Goal: Check status: Check status

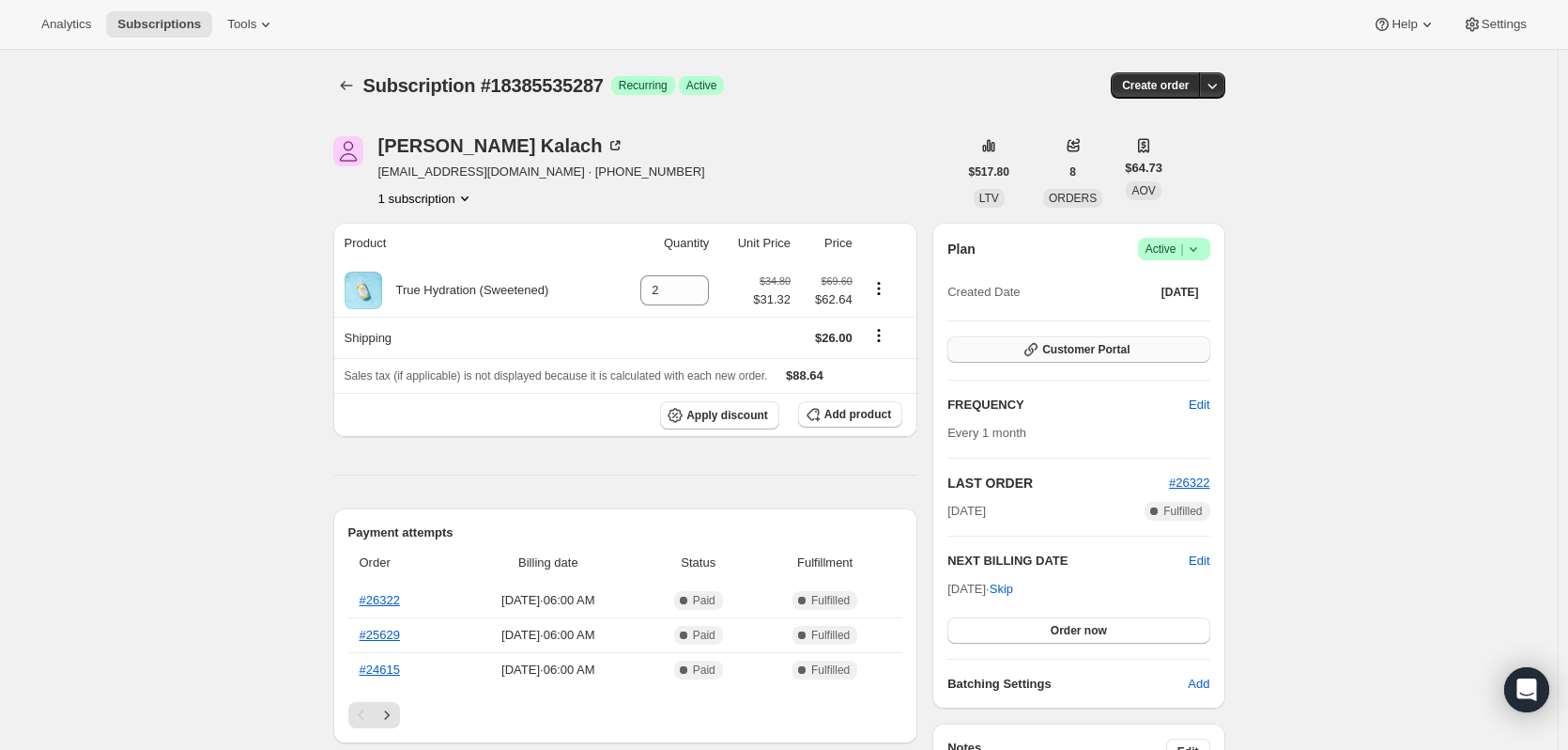
click at [1094, 350] on span "Customer Portal" at bounding box center [1086, 349] width 88 height 15
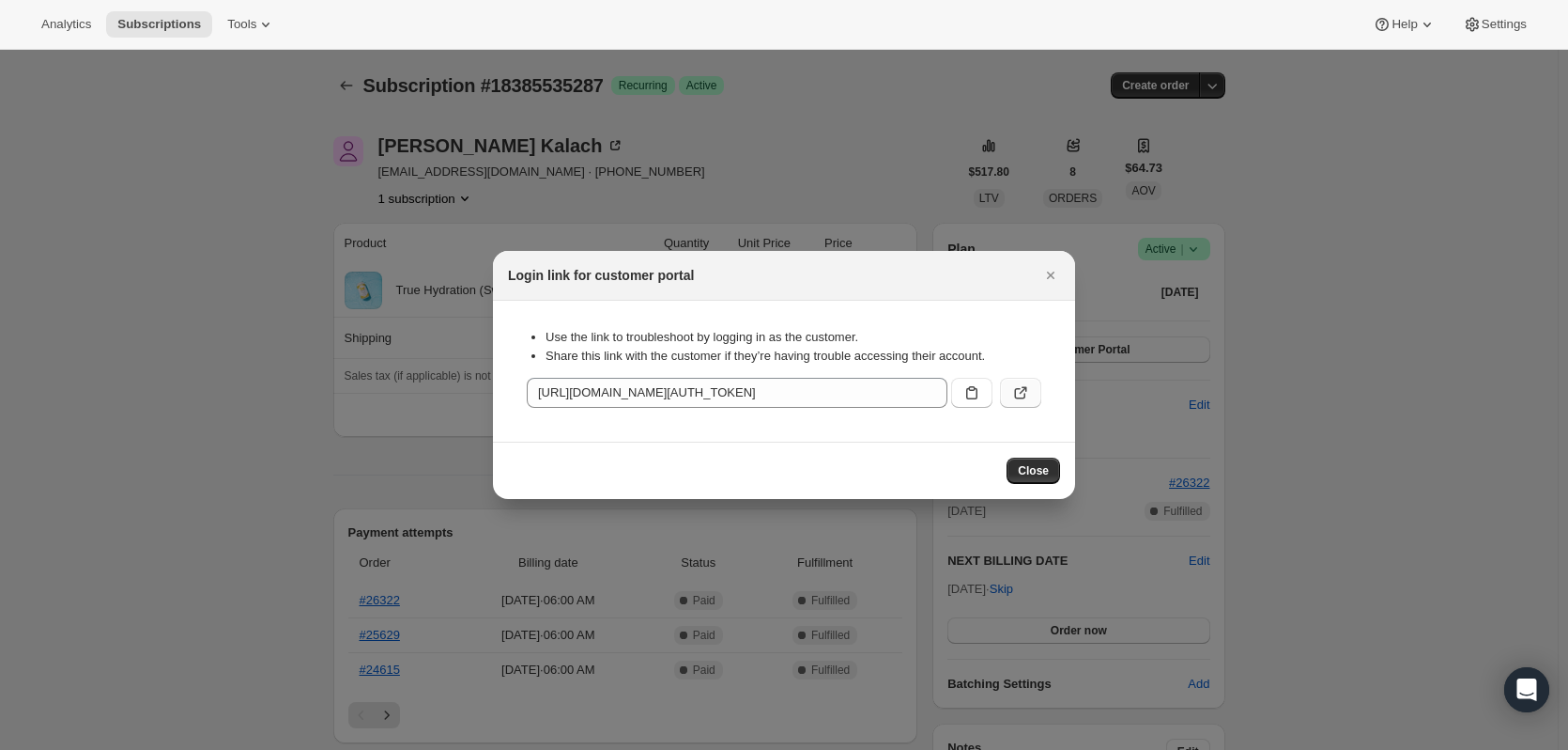
click at [1023, 396] on icon ":rc0:" at bounding box center [1020, 392] width 18 height 18
click at [1054, 269] on icon "Close" at bounding box center [1050, 274] width 18 height 18
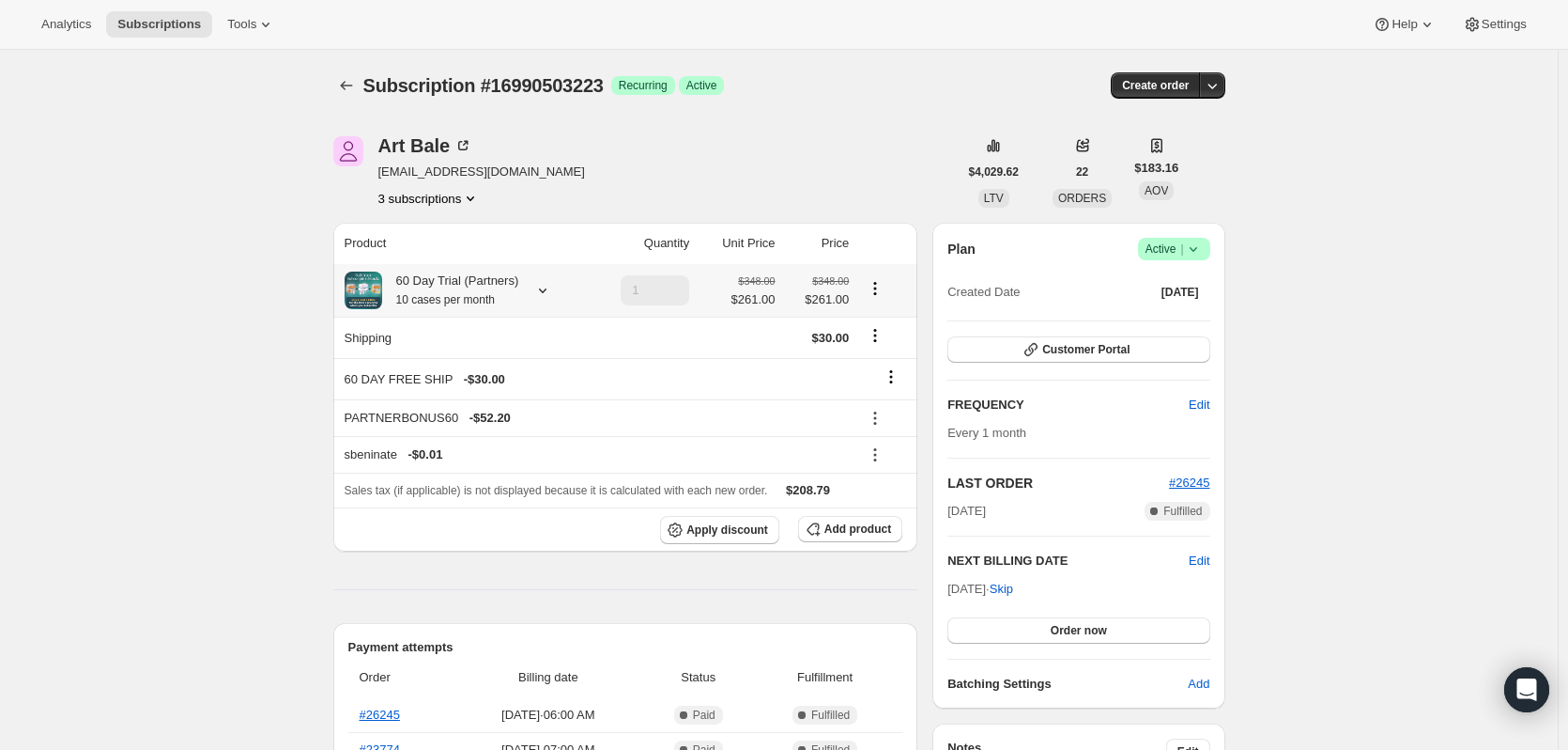
click at [462, 293] on small "10 cases per month" at bounding box center [446, 300] width 98 height 14
